Goal: Information Seeking & Learning: Check status

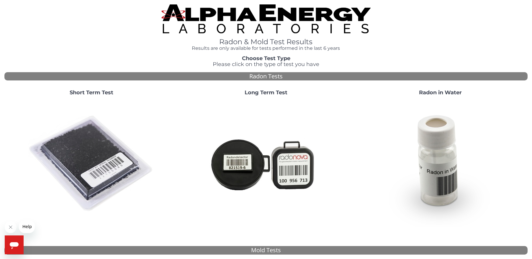
click at [82, 146] on img at bounding box center [91, 164] width 127 height 127
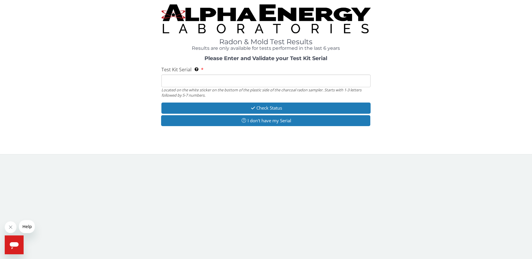
click at [181, 83] on input "Test Kit Serial Located on the white sticker on the bottom of the plastic side …" at bounding box center [265, 81] width 209 height 13
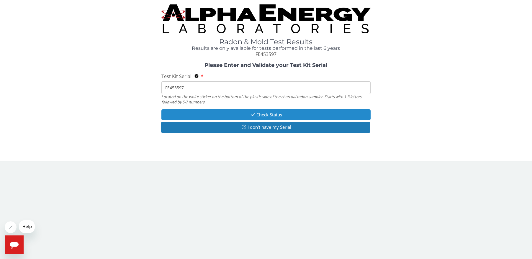
type input "FE453597"
click at [268, 114] on button "Check Status" at bounding box center [265, 114] width 209 height 11
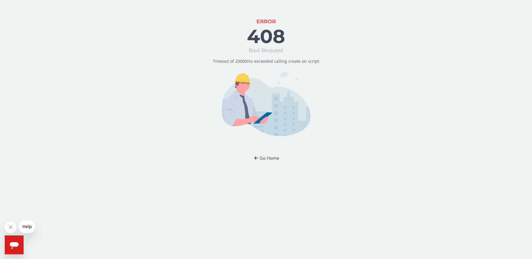
click at [263, 157] on button "Go Home" at bounding box center [266, 158] width 34 height 11
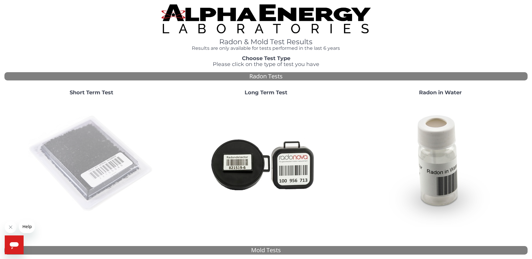
click at [120, 153] on img at bounding box center [91, 164] width 127 height 127
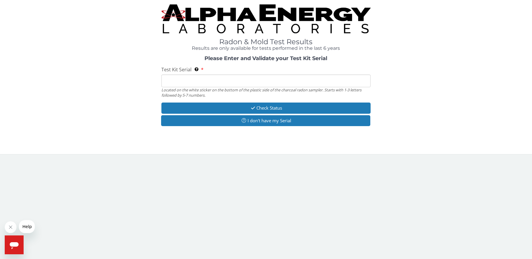
click at [180, 82] on input "Test Kit Serial Located on the white sticker on the bottom of the plastic side …" at bounding box center [265, 81] width 209 height 13
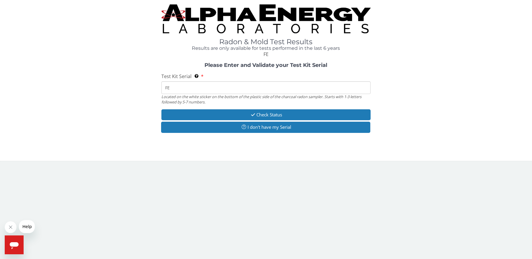
type input "FE453597"
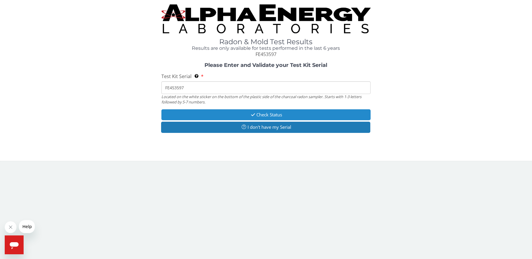
click at [274, 116] on button "Check Status" at bounding box center [265, 114] width 209 height 11
